Goal: Communication & Community: Ask a question

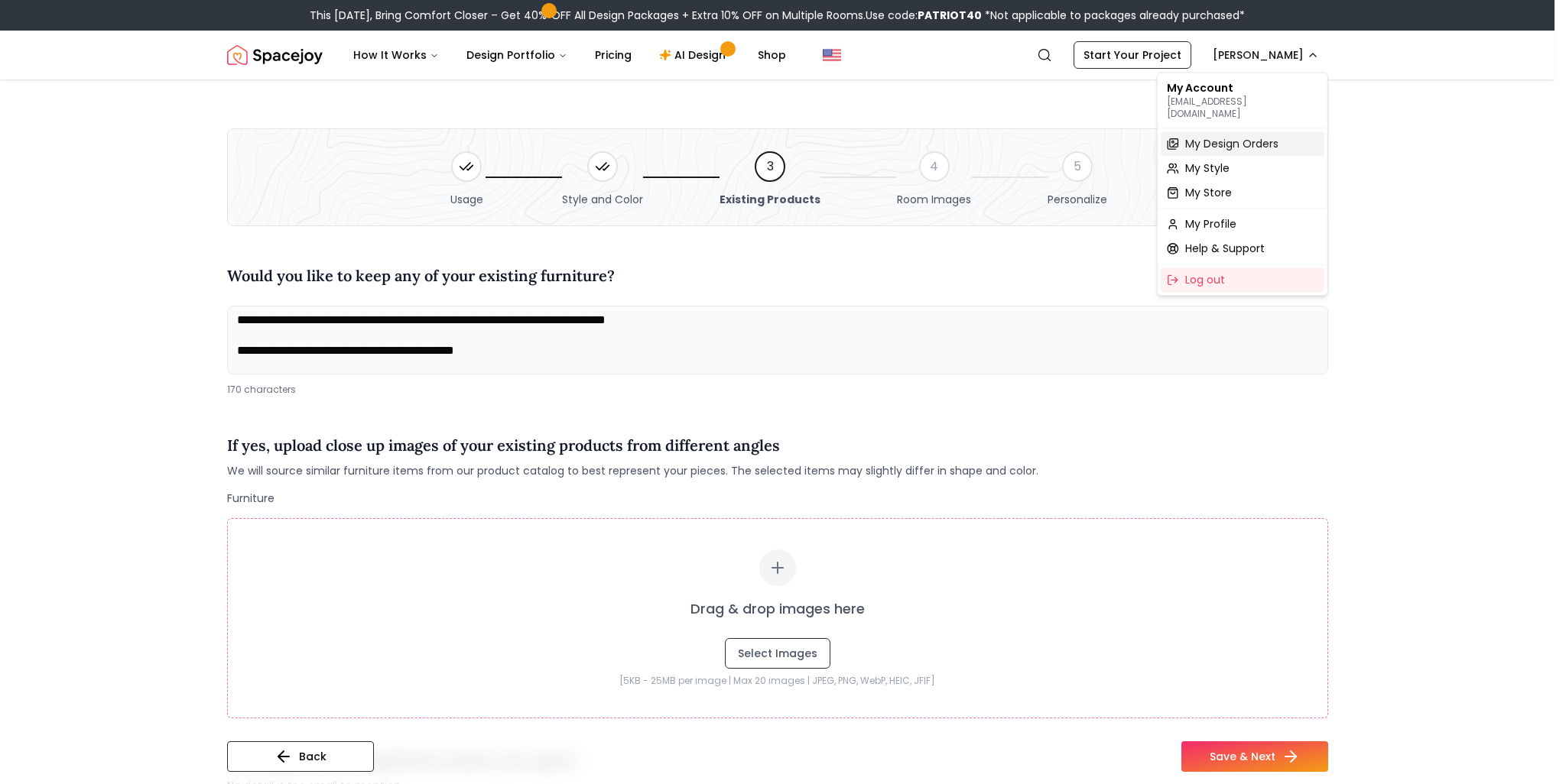
click at [1211, 136] on span "My Design Orders" at bounding box center [1232, 143] width 93 height 16
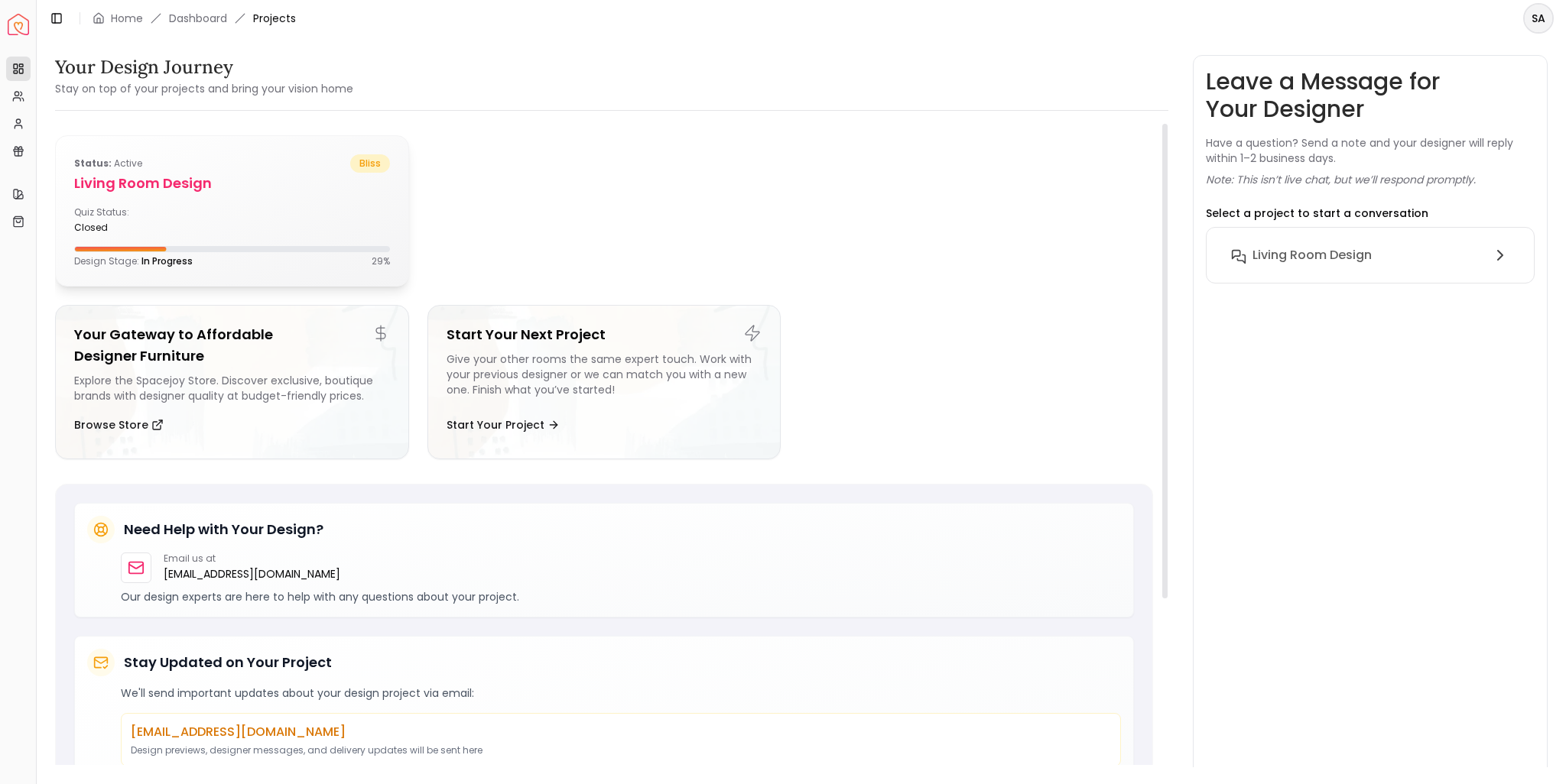
click at [284, 191] on h5 "Living Room design" at bounding box center [232, 183] width 316 height 21
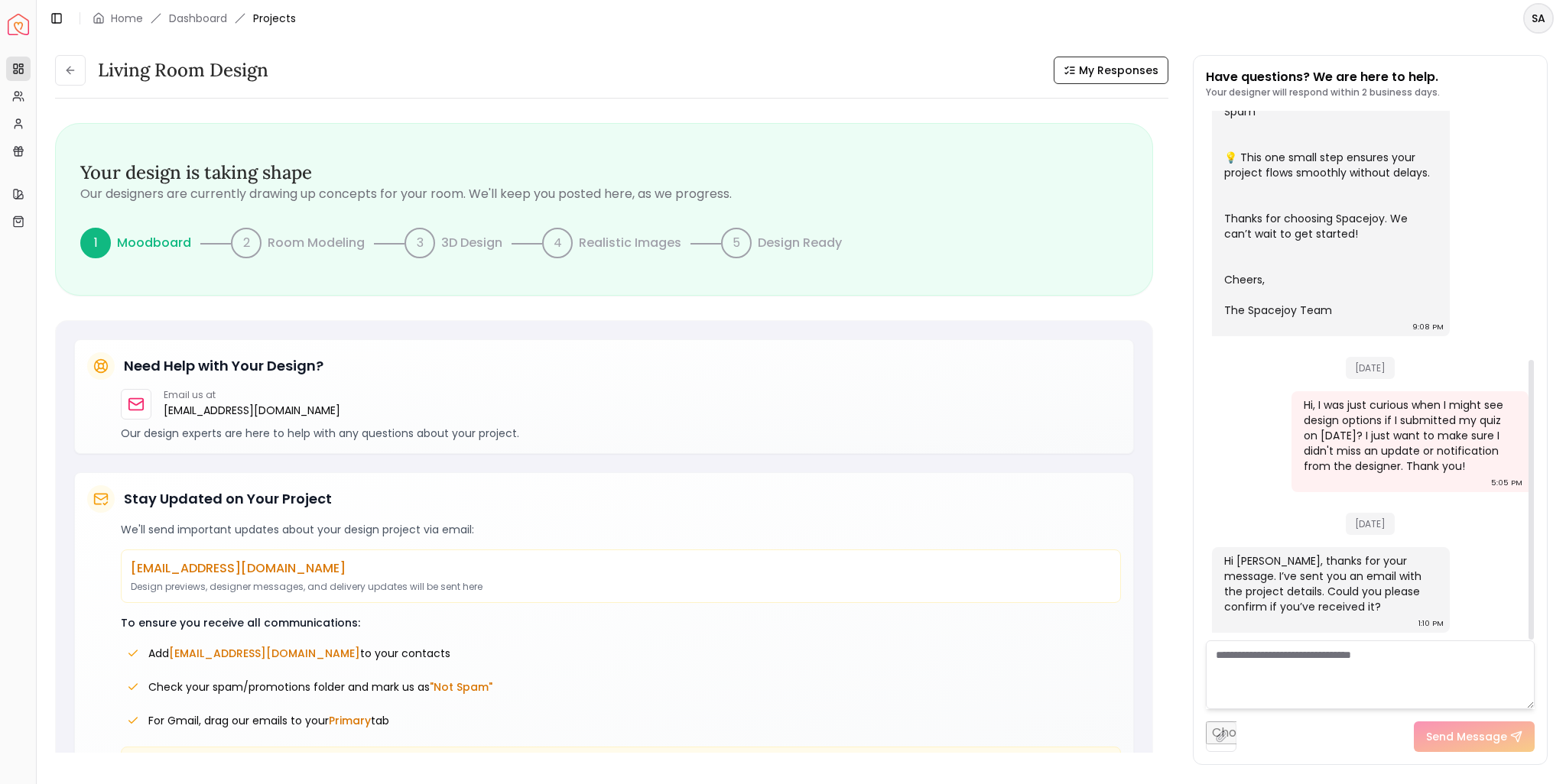
click at [1294, 653] on textarea at bounding box center [1370, 674] width 329 height 69
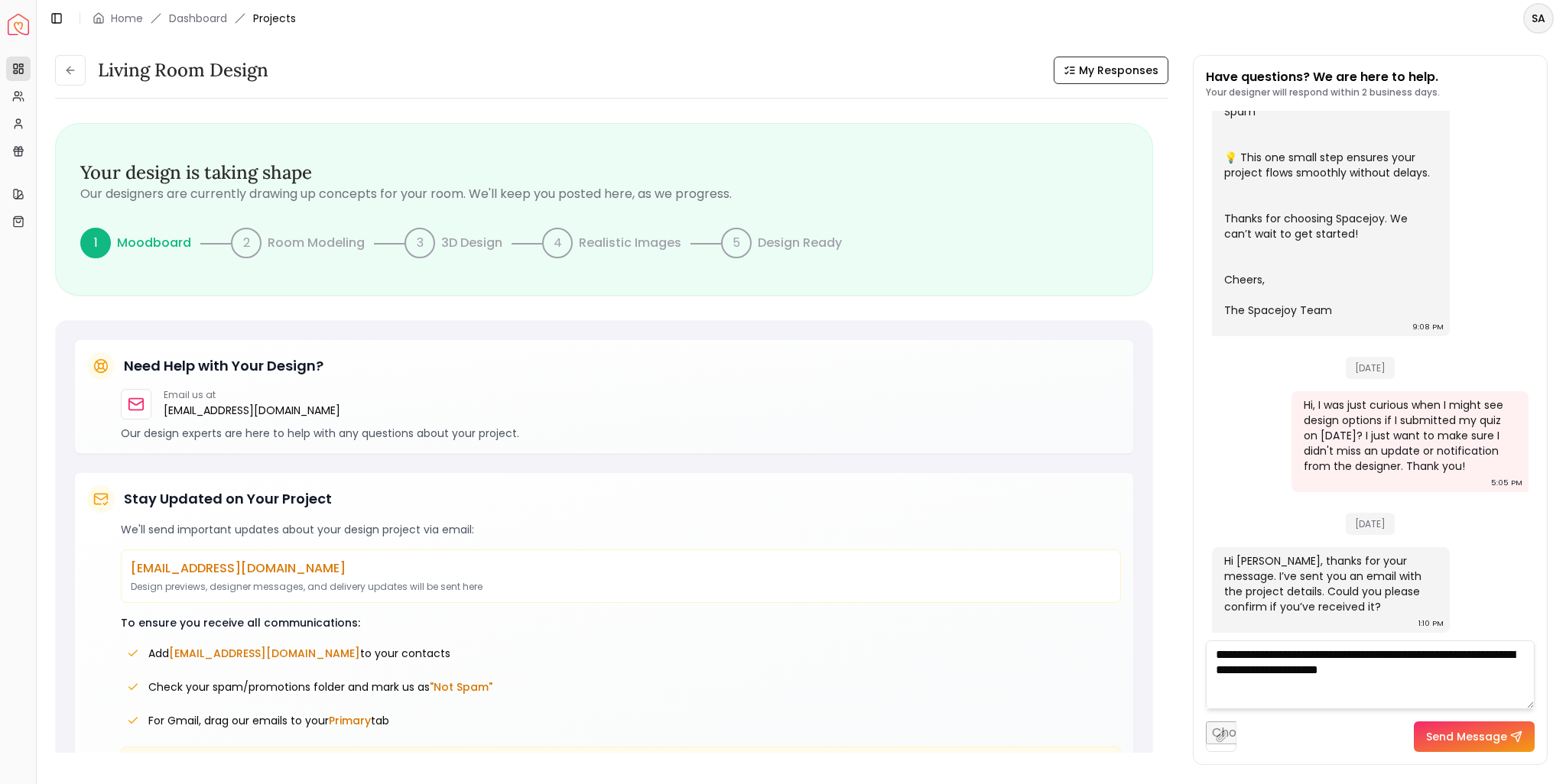
type textarea "**********"
click at [1443, 748] on button "Send Message" at bounding box center [1474, 736] width 121 height 30
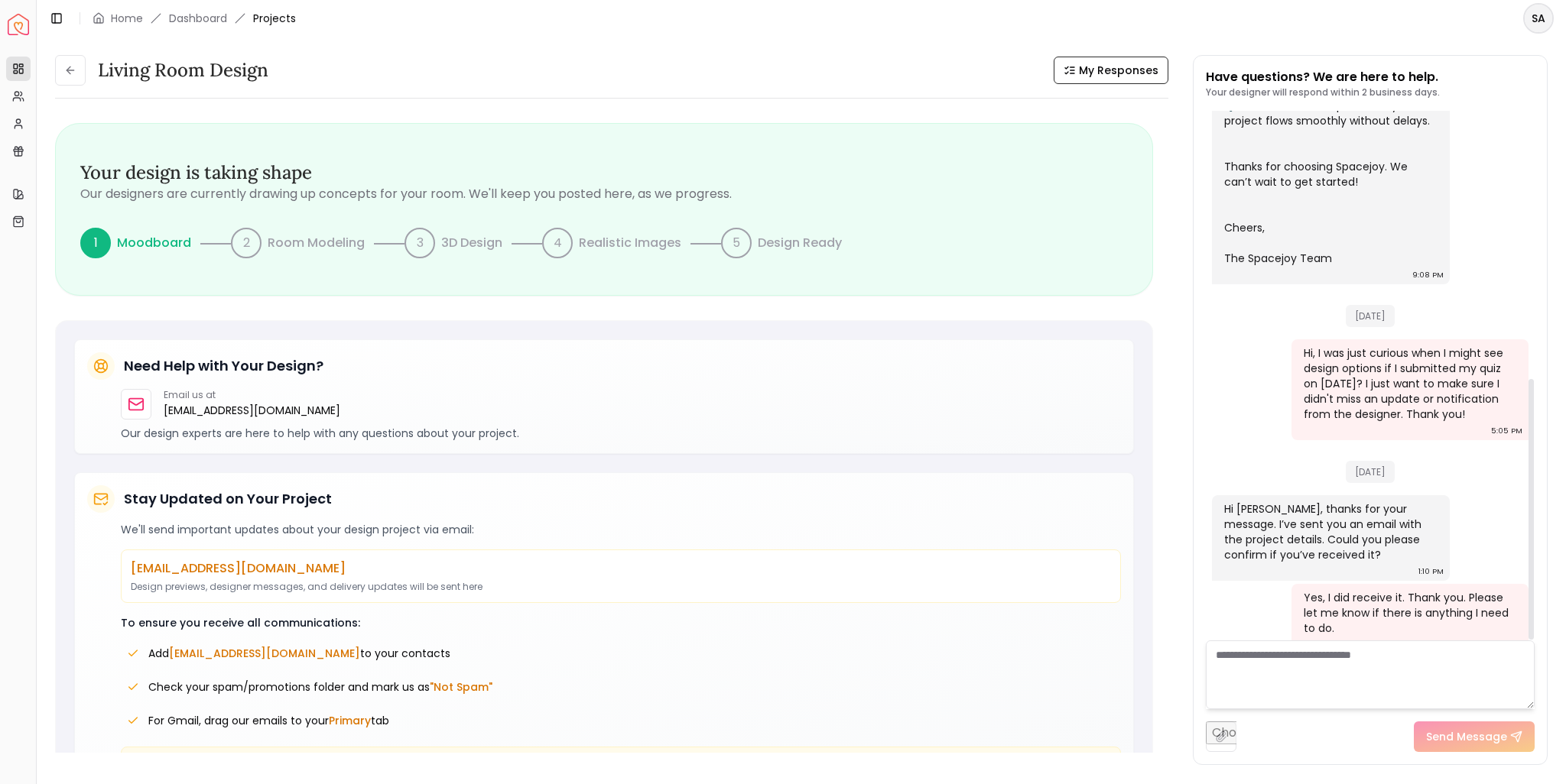
scroll to position [543, 0]
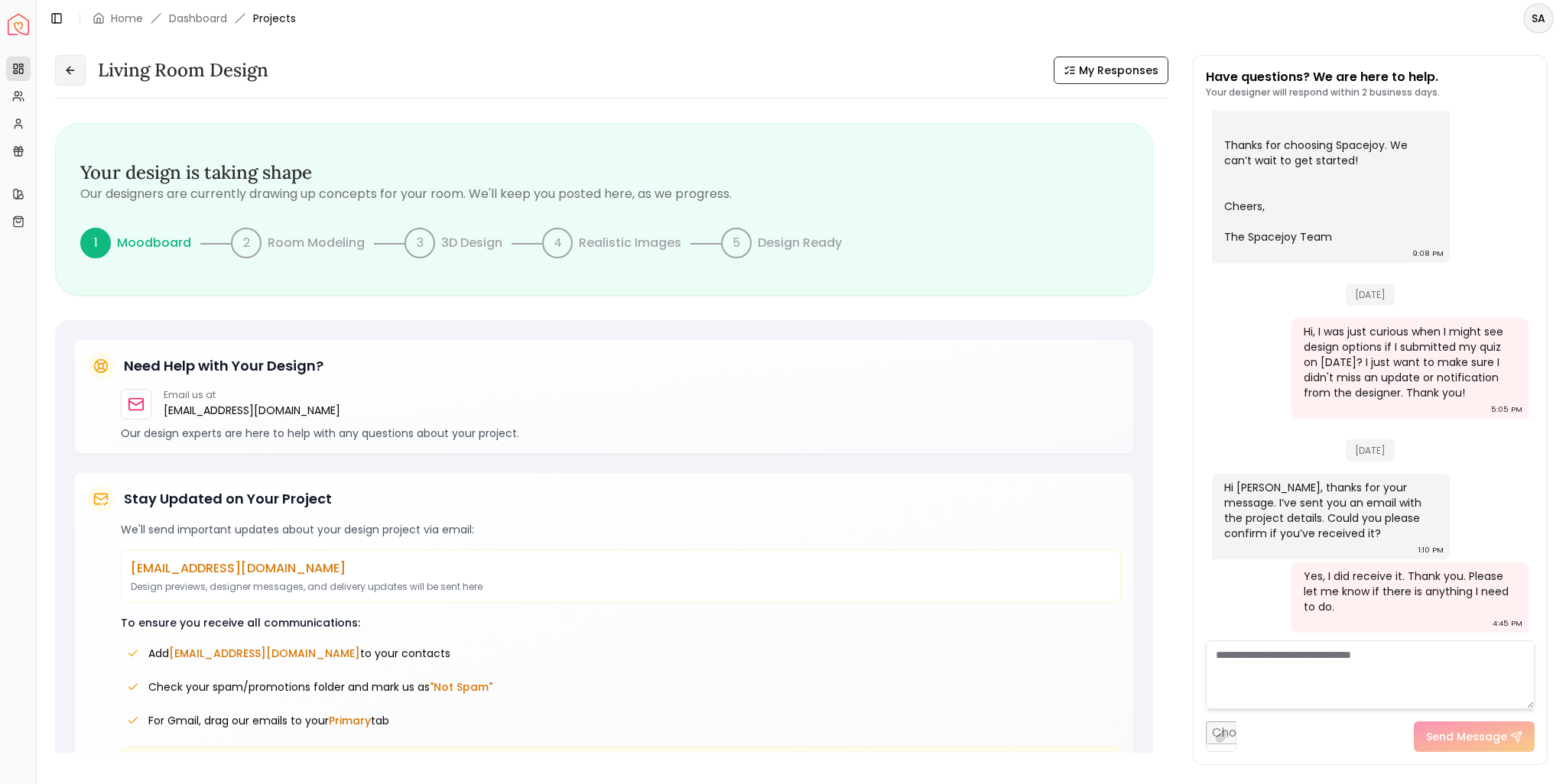
click at [67, 71] on icon at bounding box center [70, 70] width 12 height 12
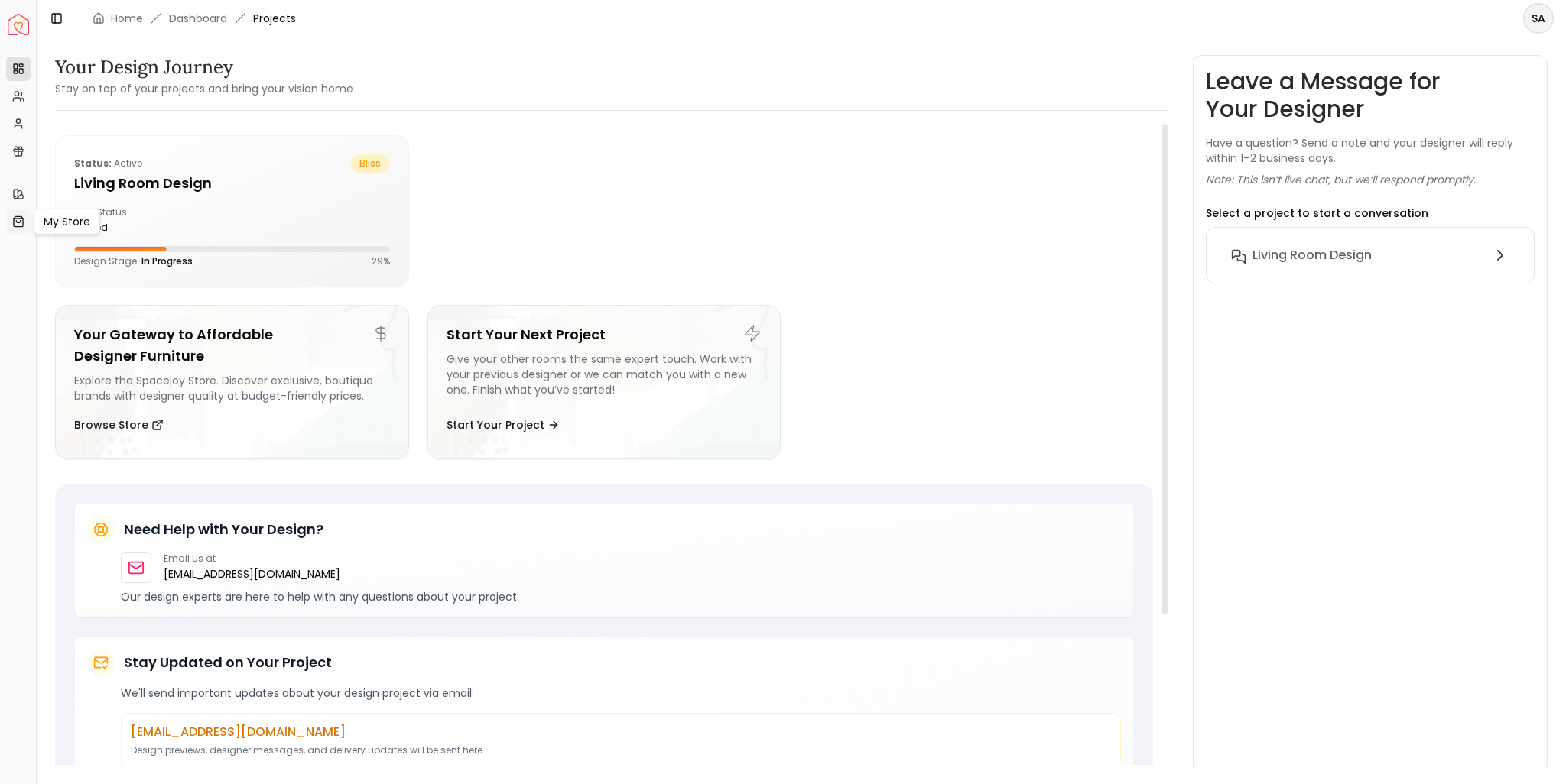
click at [19, 223] on icon at bounding box center [17, 221] width 12 height 12
